Goal: Task Accomplishment & Management: Use online tool/utility

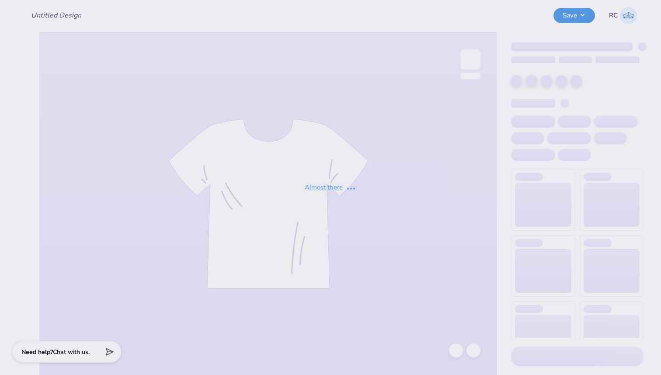
type input "Kappa Kappa Gamma Homecoming Shirts!"
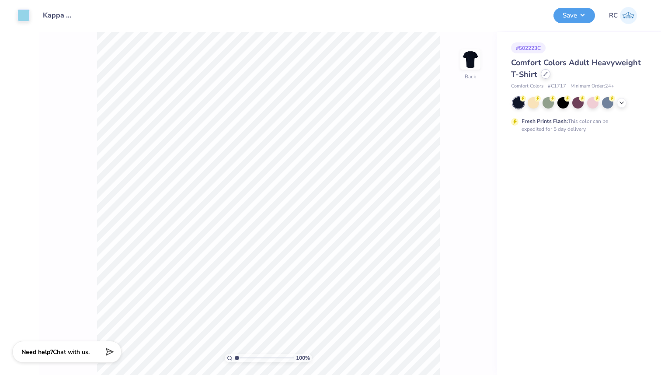
click at [545, 72] on icon at bounding box center [546, 74] width 4 height 4
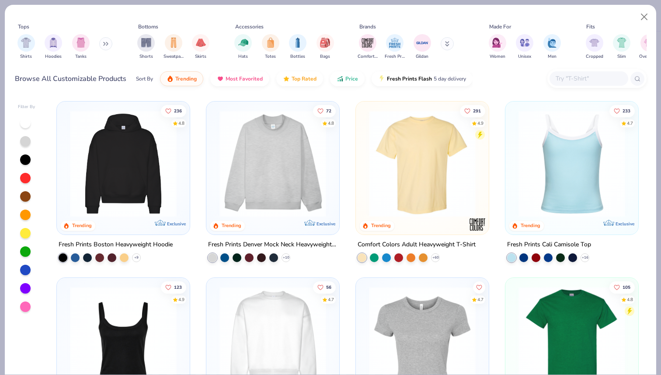
click at [581, 79] on input "text" at bounding box center [588, 78] width 67 height 10
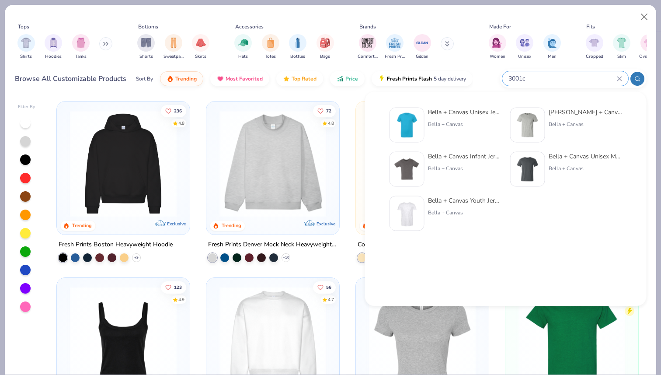
type input "3001c"
click at [434, 117] on div "Bella + Canvas Unisex Jersey Short-Sleeve T-Shirt Bella + Canvas" at bounding box center [464, 125] width 73 height 35
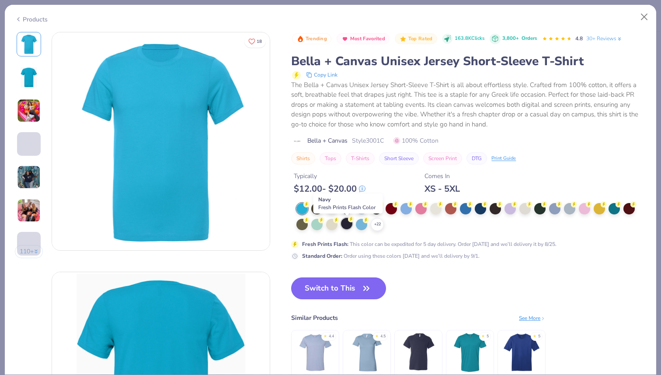
click at [350, 224] on div at bounding box center [346, 223] width 11 height 11
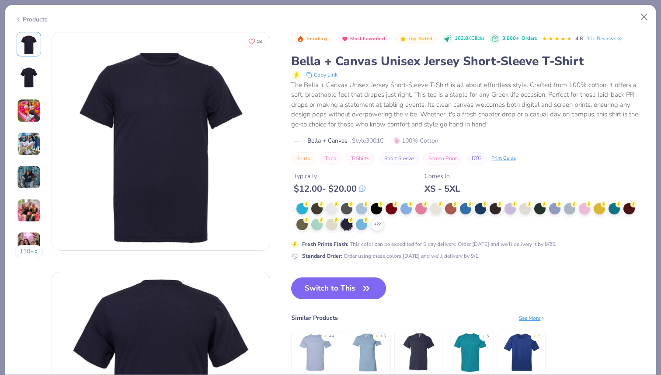
click at [343, 300] on div "Switch to This Similar Products See More ★ 4.4 ★ 4.5 ★ 5 ★ 5" at bounding box center [418, 336] width 255 height 118
click at [346, 295] on button "Switch to This" at bounding box center [338, 288] width 95 height 22
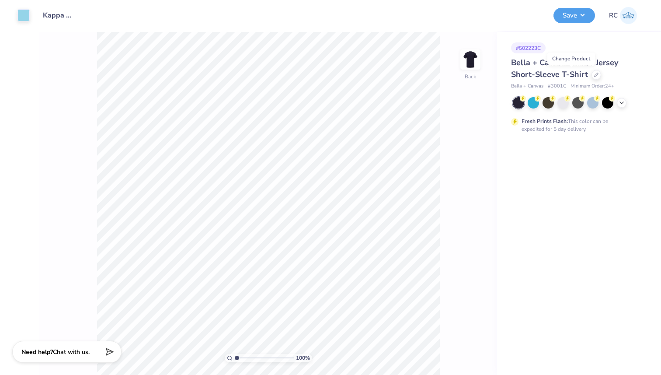
click at [490, 110] on div "100 % Back" at bounding box center [268, 203] width 458 height 343
